Goal: Check status: Check status

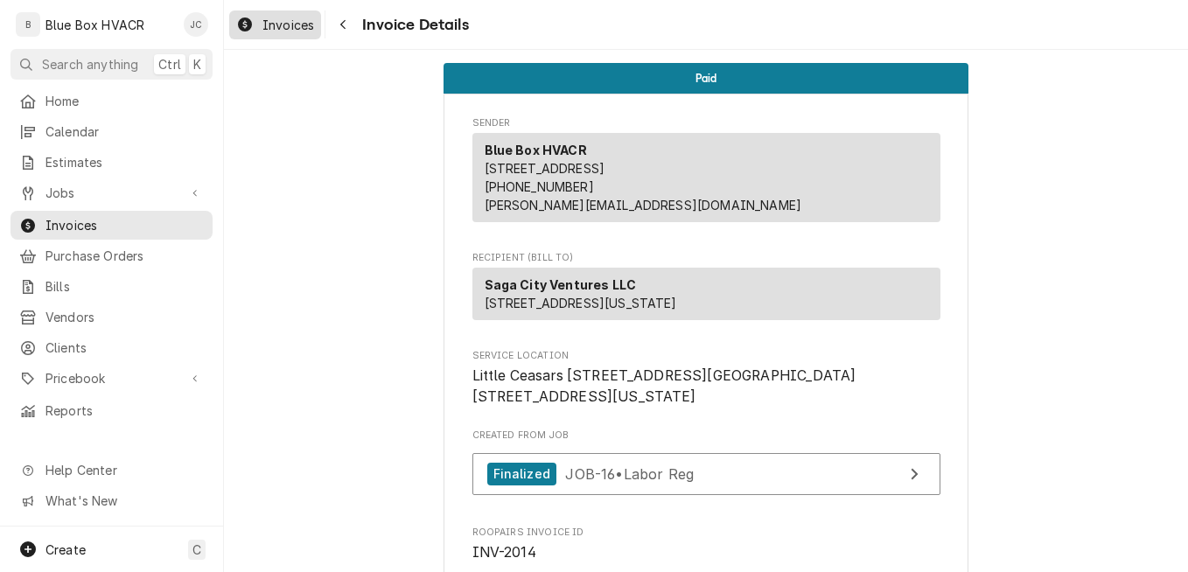
click at [255, 22] on div "Invoices" at bounding box center [275, 25] width 85 height 22
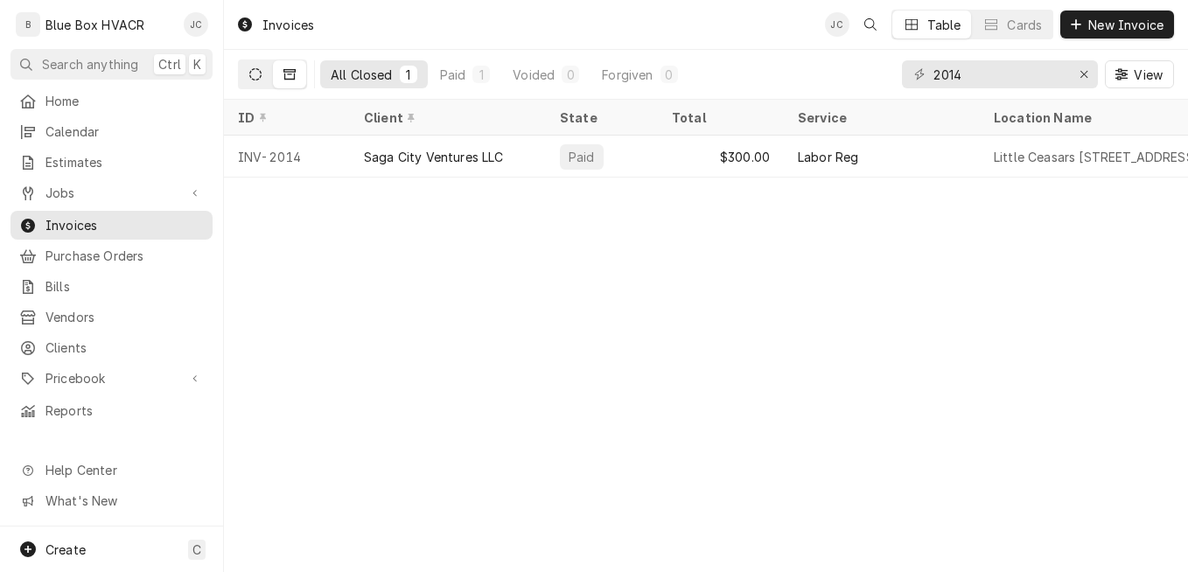
click at [252, 67] on button "Dynamic Content Wrapper" at bounding box center [255, 74] width 33 height 28
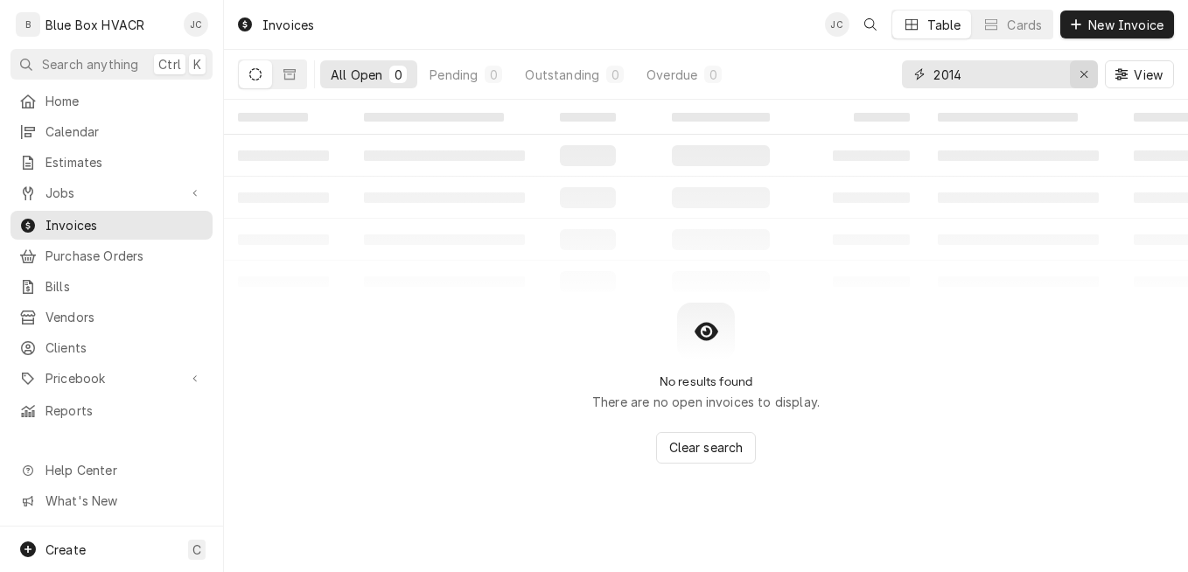
click at [1082, 75] on icon "Erase input" at bounding box center [1085, 74] width 10 height 12
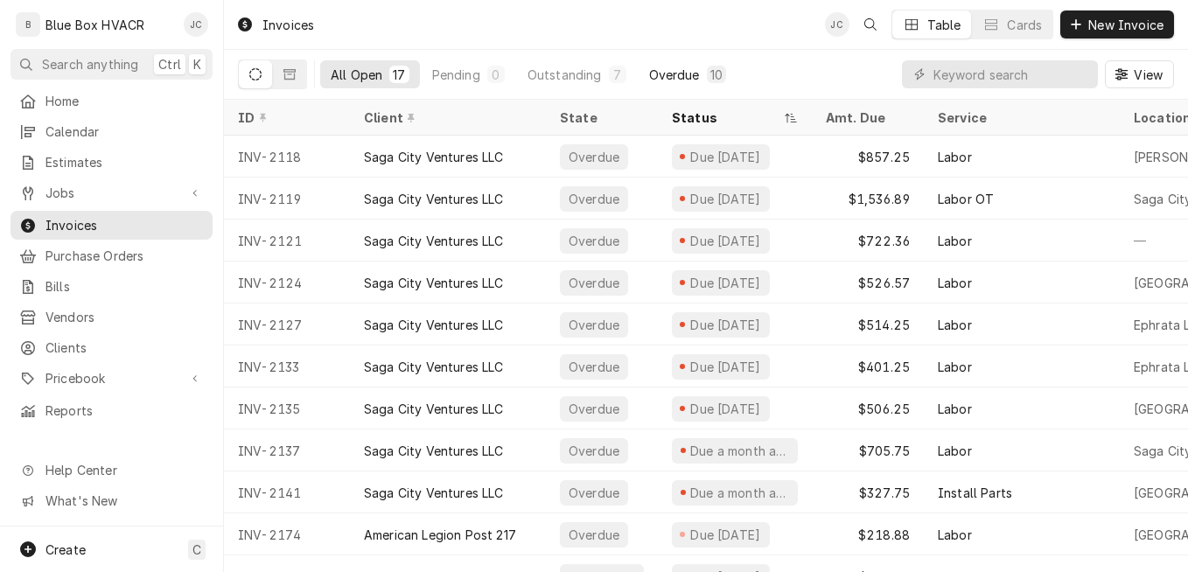
click at [676, 72] on div "Overdue" at bounding box center [674, 75] width 51 height 18
